Goal: Task Accomplishment & Management: Manage account settings

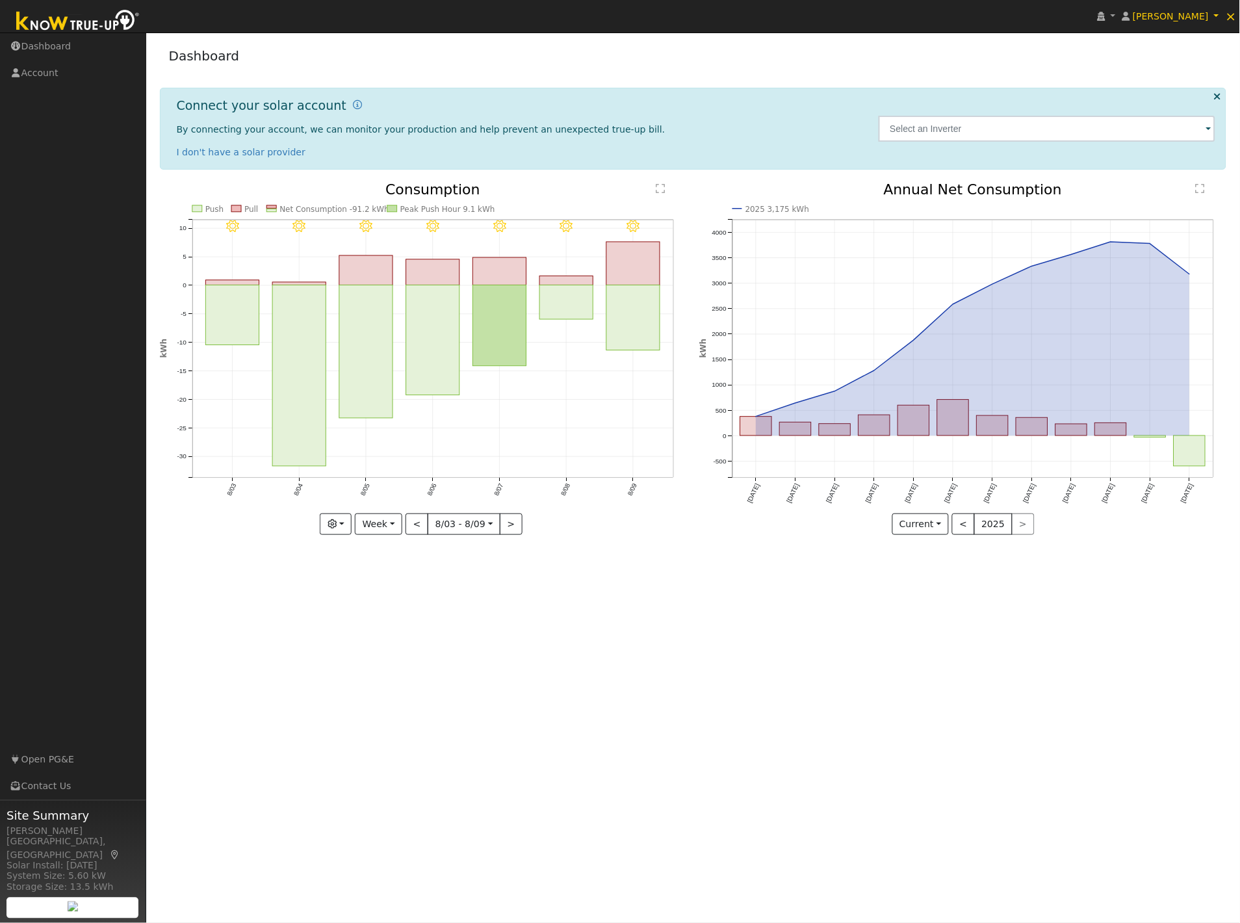
click at [975, 113] on div at bounding box center [1046, 128] width 351 height 61
click at [971, 130] on input "text" at bounding box center [1046, 129] width 337 height 26
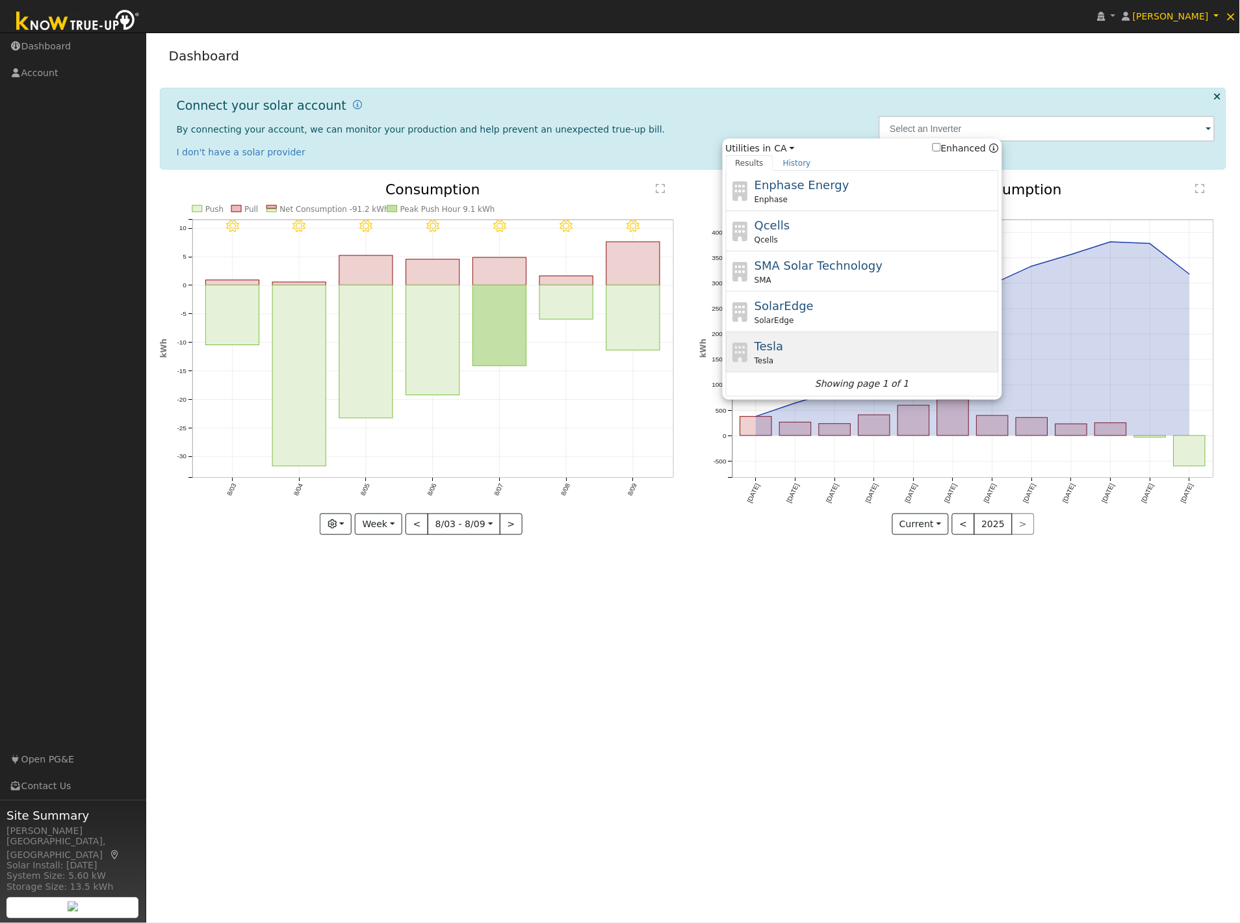
click at [784, 353] on div "Tesla Tesla" at bounding box center [874, 351] width 241 height 29
type input "Tesla"
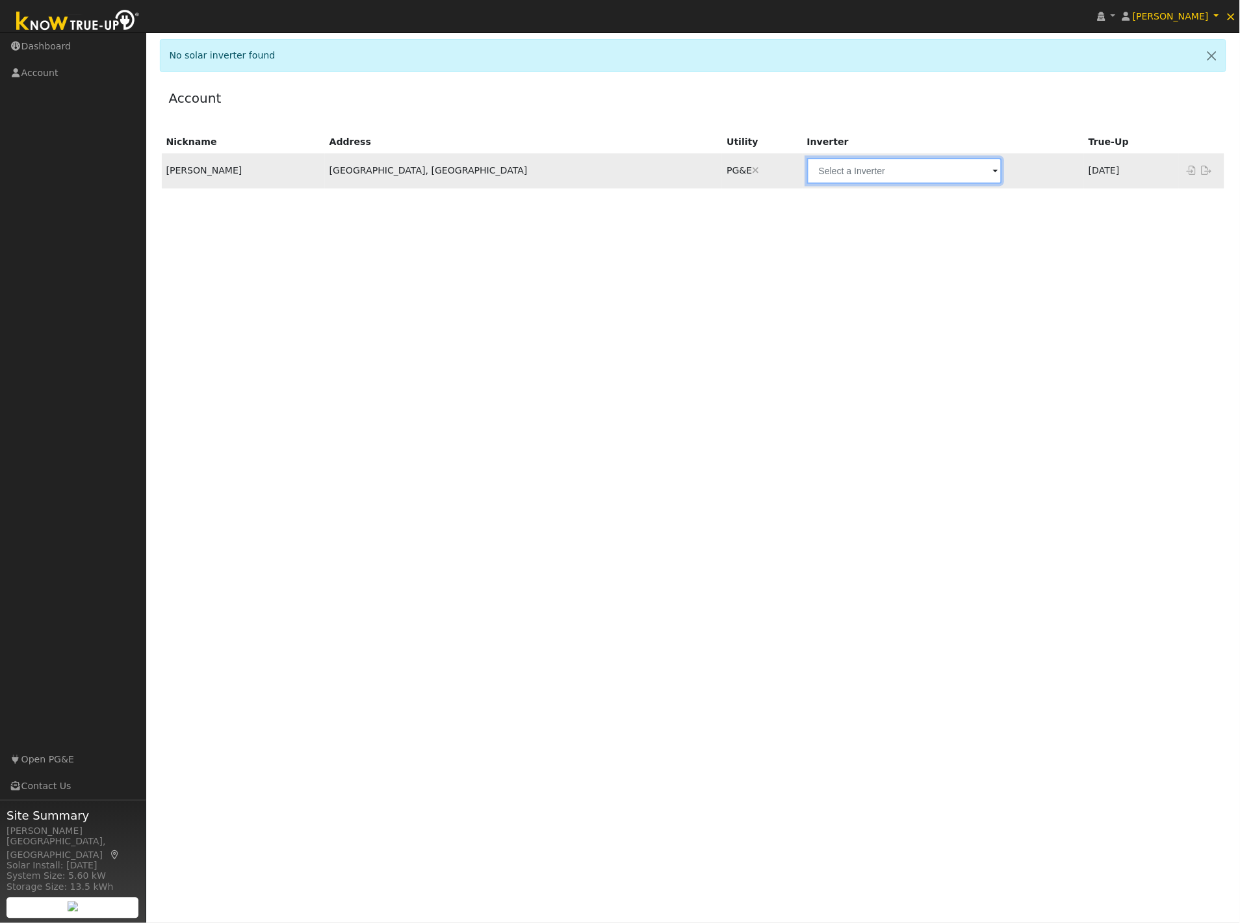
click at [807, 168] on input "text" at bounding box center [904, 171] width 195 height 26
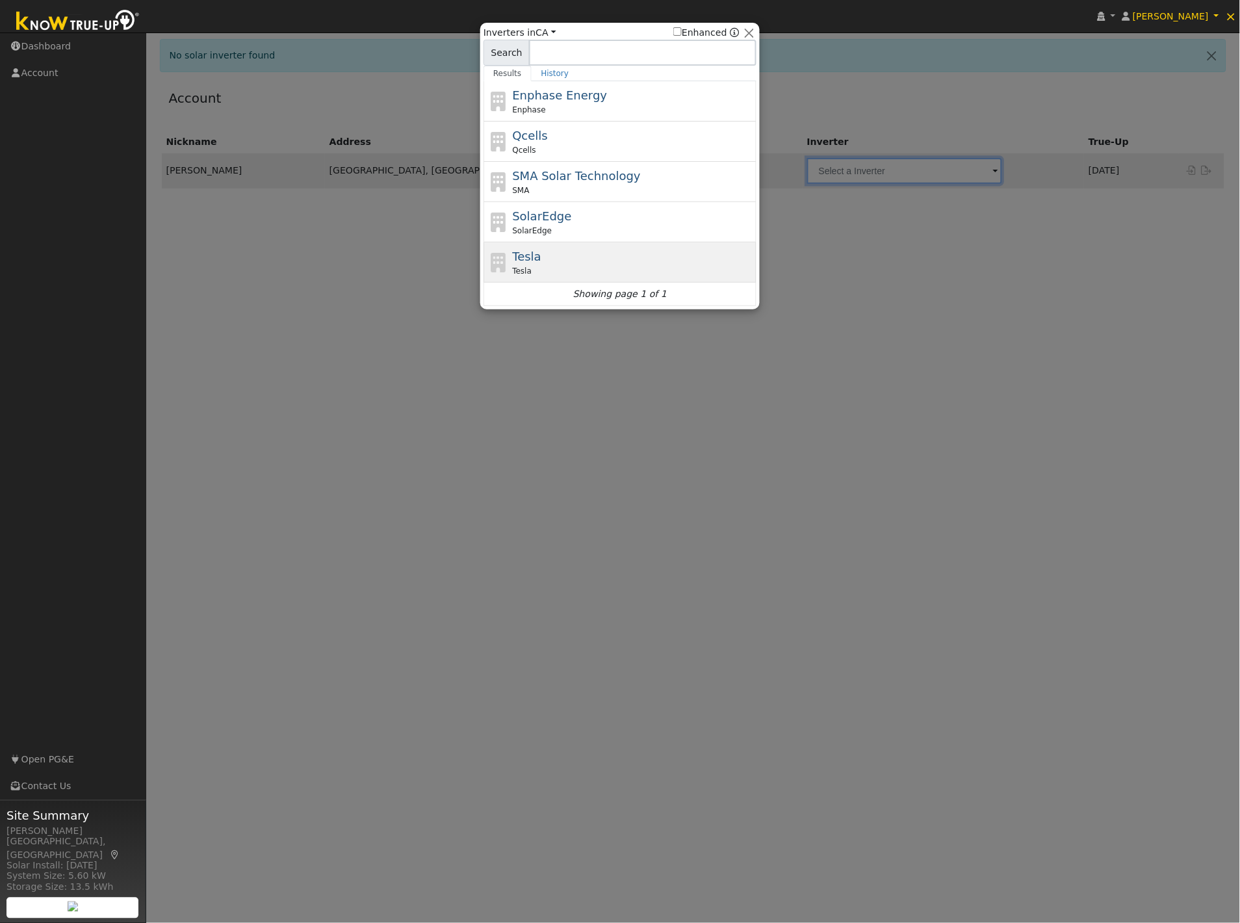
click at [585, 262] on div "Tesla Tesla" at bounding box center [633, 262] width 241 height 29
type input "Tesla"
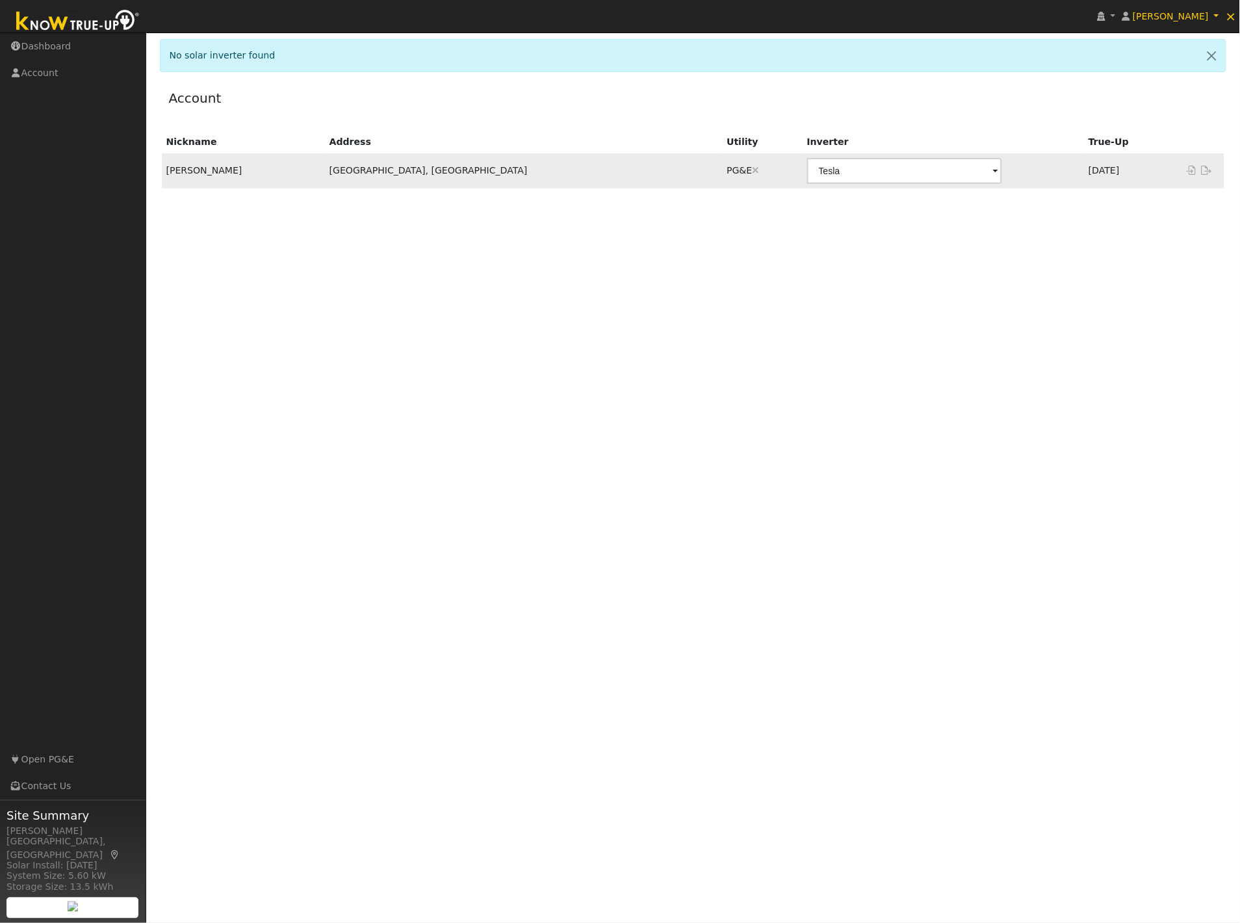
click at [832, 257] on div "Nickname Address Utility Inverter True-Up [PERSON_NAME], [GEOGRAPHIC_DATA] PG&E…" at bounding box center [693, 408] width 1067 height 554
click at [400, 275] on div "Nickname Address Utility Inverter True-Up Sherry, Elaine Fresno, CA PG&E Are yo…" at bounding box center [693, 408] width 1067 height 554
click at [337, 95] on div "Account" at bounding box center [693, 101] width 1067 height 40
